Goal: Navigation & Orientation: Find specific page/section

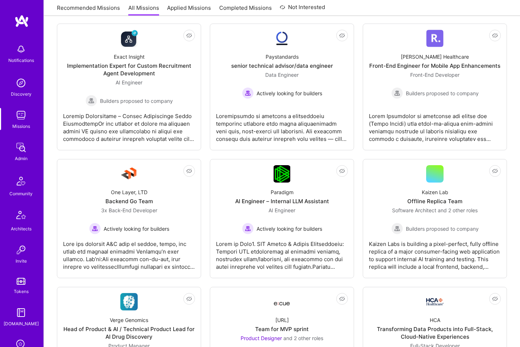
scroll to position [918, 0]
click at [25, 86] on img at bounding box center [21, 83] width 14 height 14
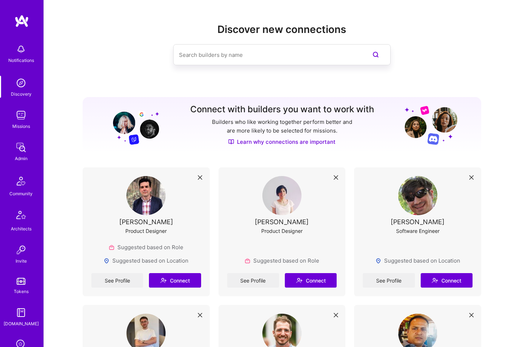
click at [22, 116] on img at bounding box center [21, 115] width 14 height 14
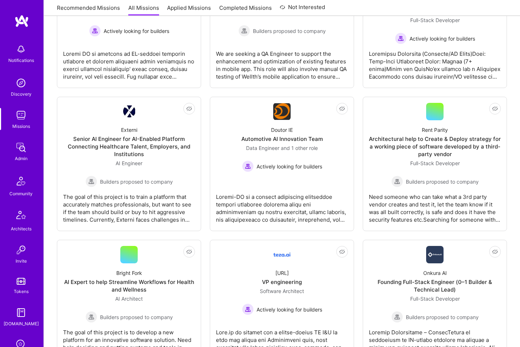
scroll to position [305, 0]
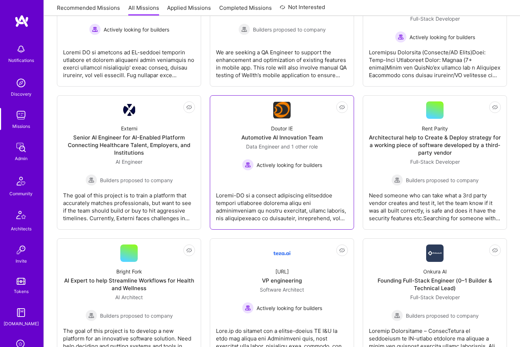
click at [283, 108] on img at bounding box center [281, 110] width 17 height 17
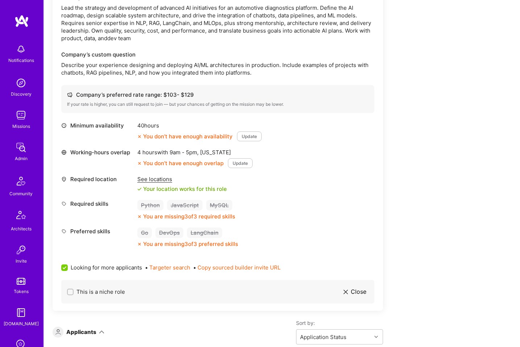
scroll to position [221, 0]
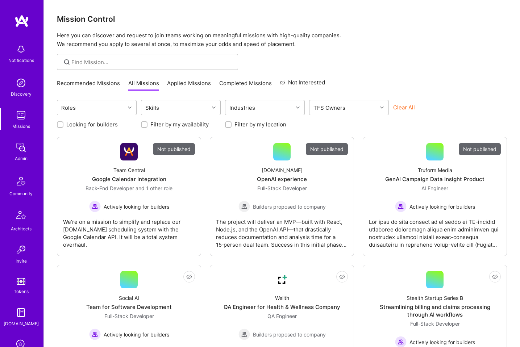
click at [26, 85] on img at bounding box center [21, 83] width 14 height 14
